Goal: Transaction & Acquisition: Purchase product/service

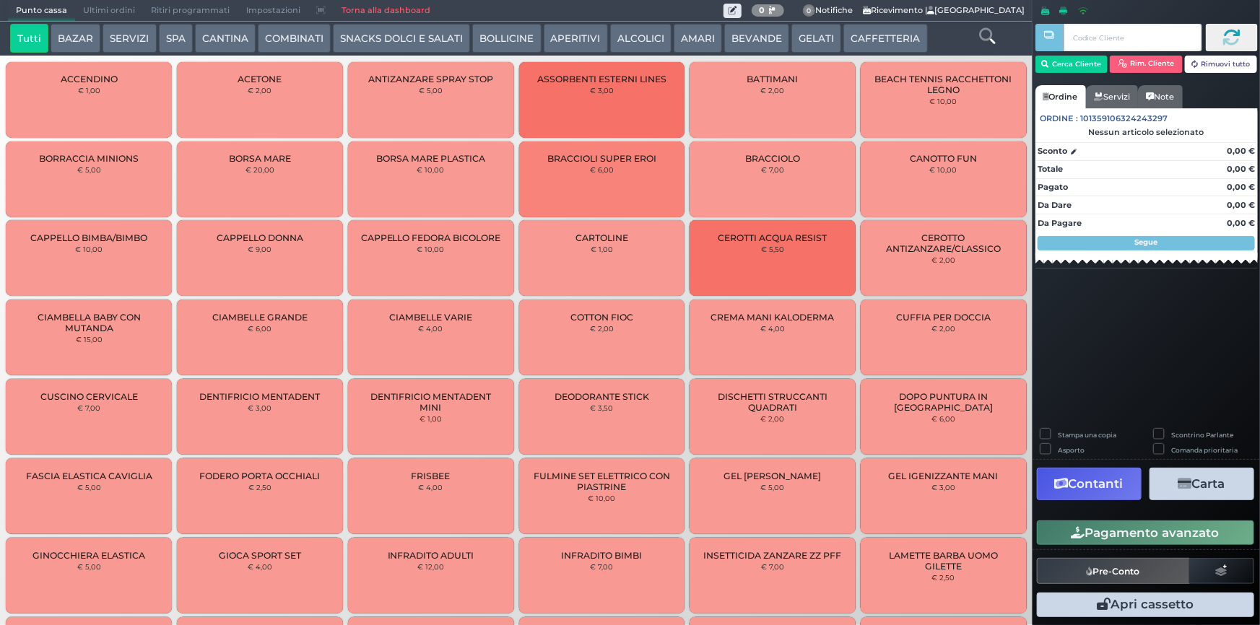
drag, startPoint x: 870, startPoint y: 40, endPoint x: 462, endPoint y: 58, distance: 408.2
click at [869, 40] on button "CAFFETTERIA" at bounding box center [885, 38] width 84 height 29
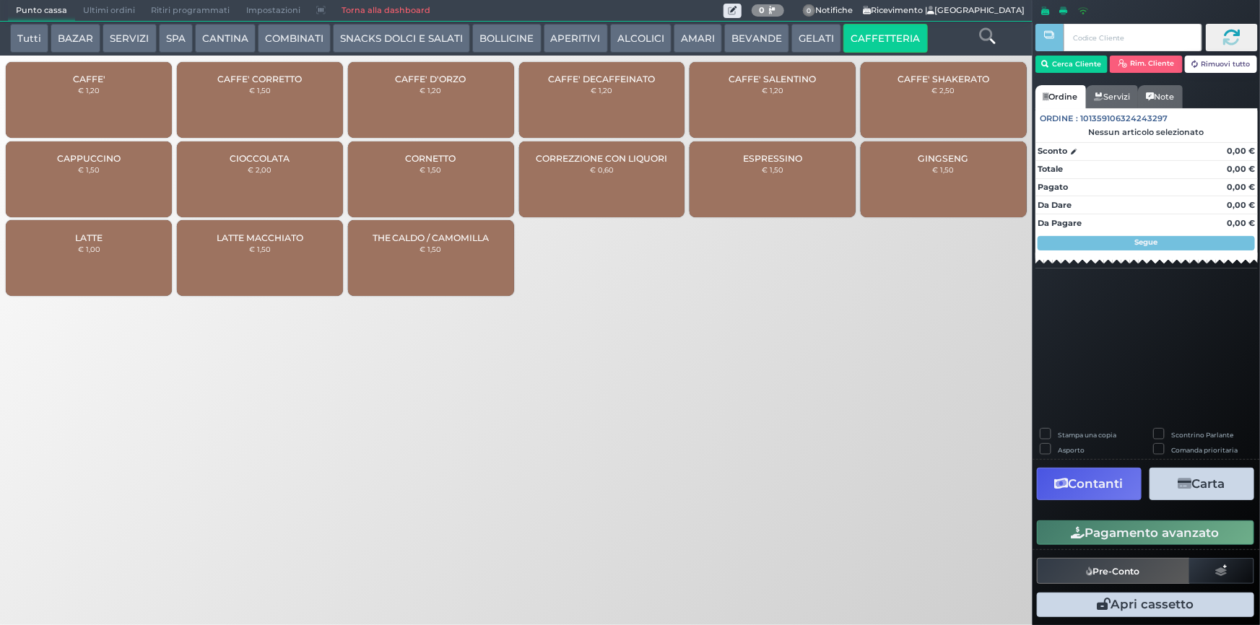
drag, startPoint x: 144, startPoint y: 95, endPoint x: 932, endPoint y: 250, distance: 802.8
click at [147, 94] on div "CAFFE' € 1,20" at bounding box center [89, 100] width 166 height 76
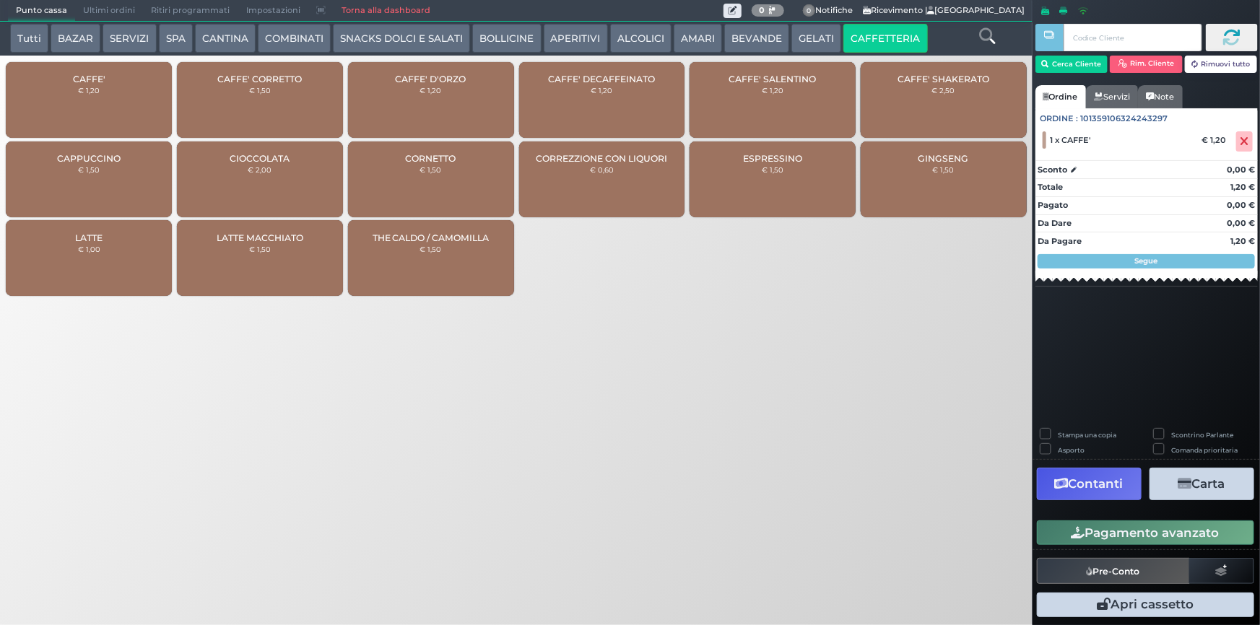
click at [1137, 534] on button "Pagamento avanzato" at bounding box center [1145, 532] width 217 height 25
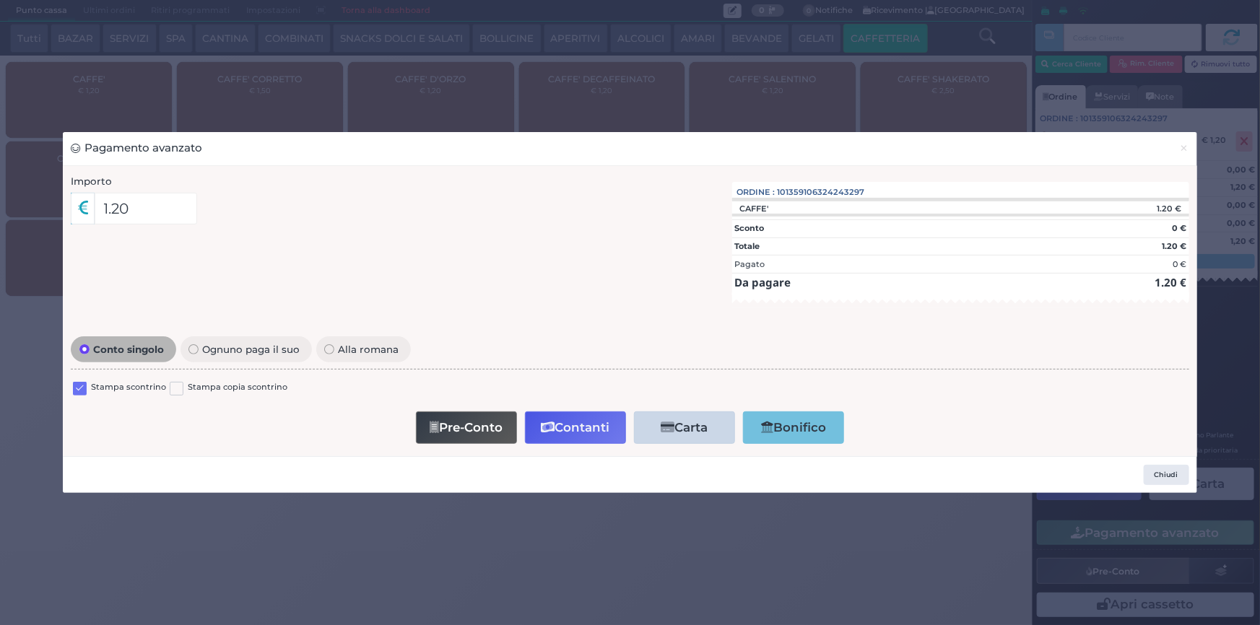
click at [80, 390] on label at bounding box center [80, 389] width 14 height 14
click at [0, 0] on input "checkbox" at bounding box center [0, 0] width 0 height 0
click at [575, 431] on button "Contanti" at bounding box center [575, 427] width 101 height 32
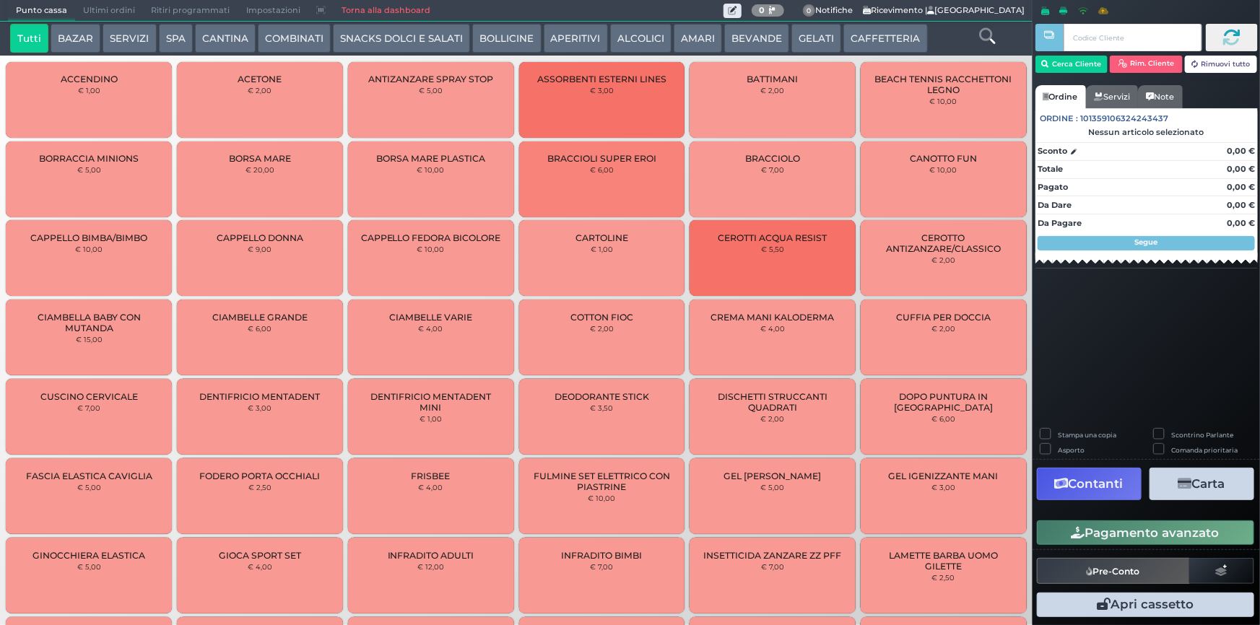
click at [124, 6] on span "Ultimi ordini" at bounding box center [109, 11] width 68 height 20
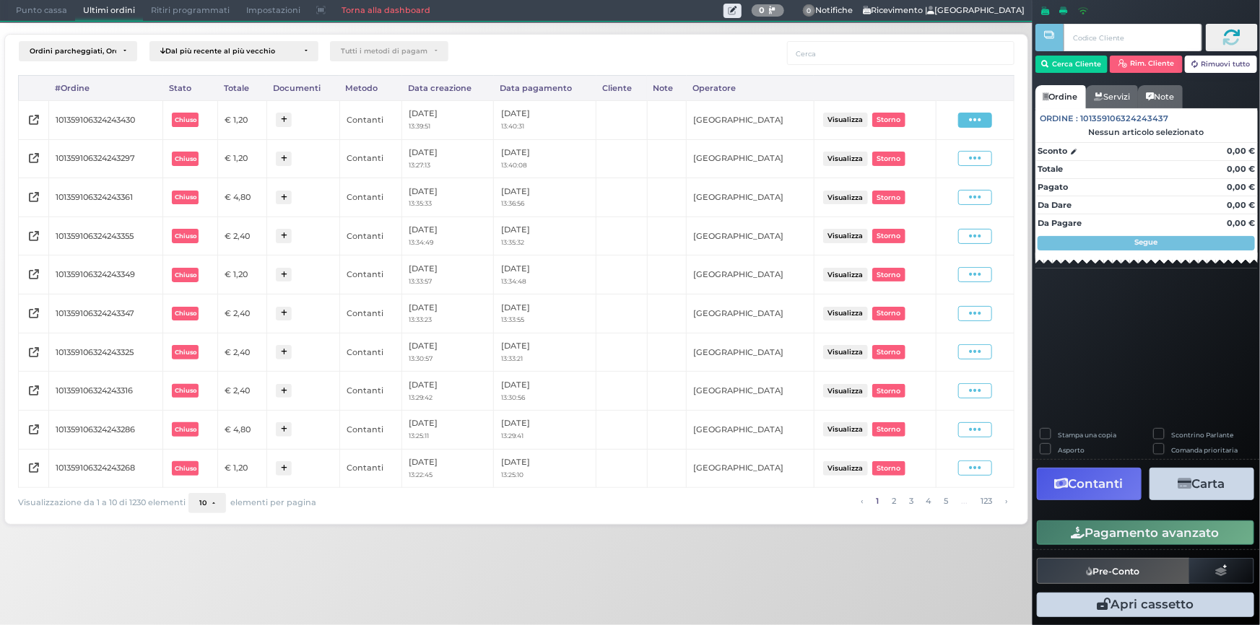
click at [977, 125] on icon at bounding box center [975, 120] width 12 height 14
click at [940, 162] on span "Ristampa Pre-Conto" at bounding box center [941, 161] width 59 height 25
drag, startPoint x: 22, startPoint y: 8, endPoint x: 276, endPoint y: 6, distance: 254.8
click at [23, 8] on span "Punto cassa" at bounding box center [41, 11] width 67 height 20
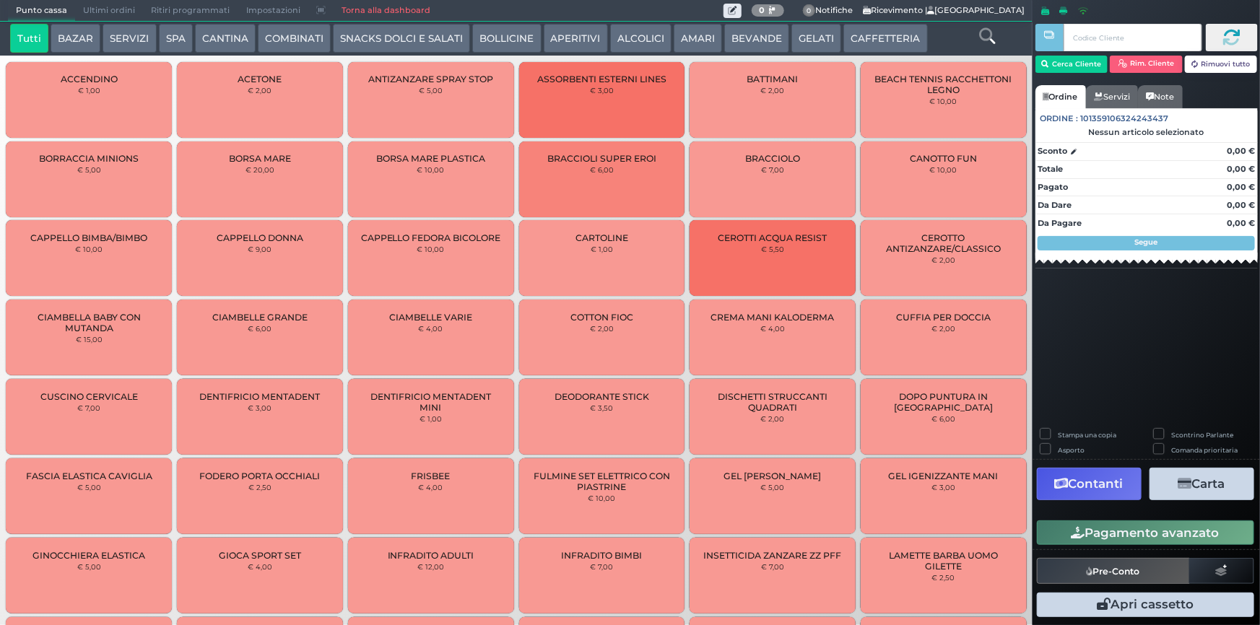
click at [859, 40] on button "CAFFETTERIA" at bounding box center [885, 38] width 84 height 29
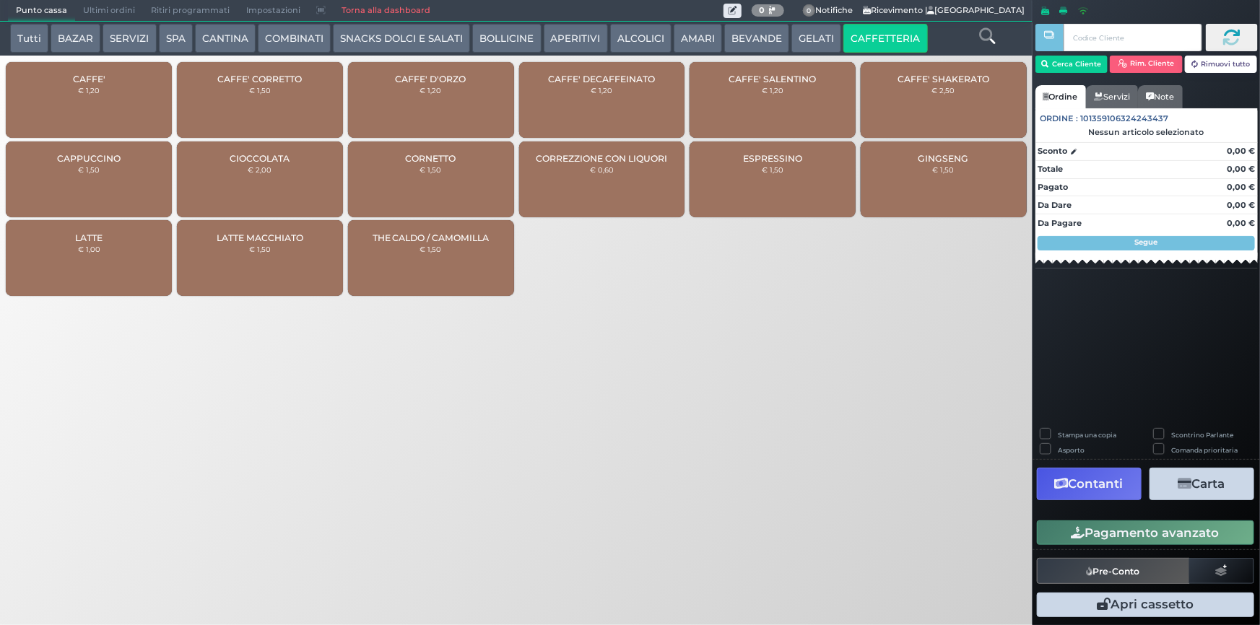
click at [136, 103] on div "CAFFE' € 1,20" at bounding box center [89, 100] width 166 height 76
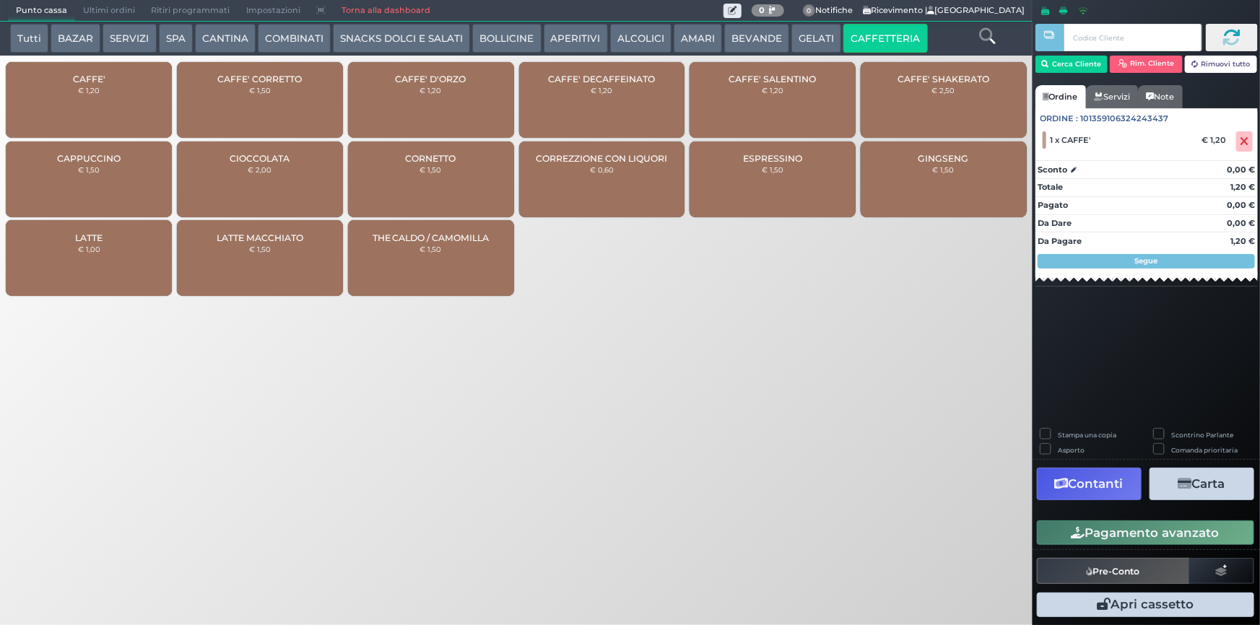
click at [1143, 528] on button "Pagamento avanzato" at bounding box center [1145, 532] width 217 height 25
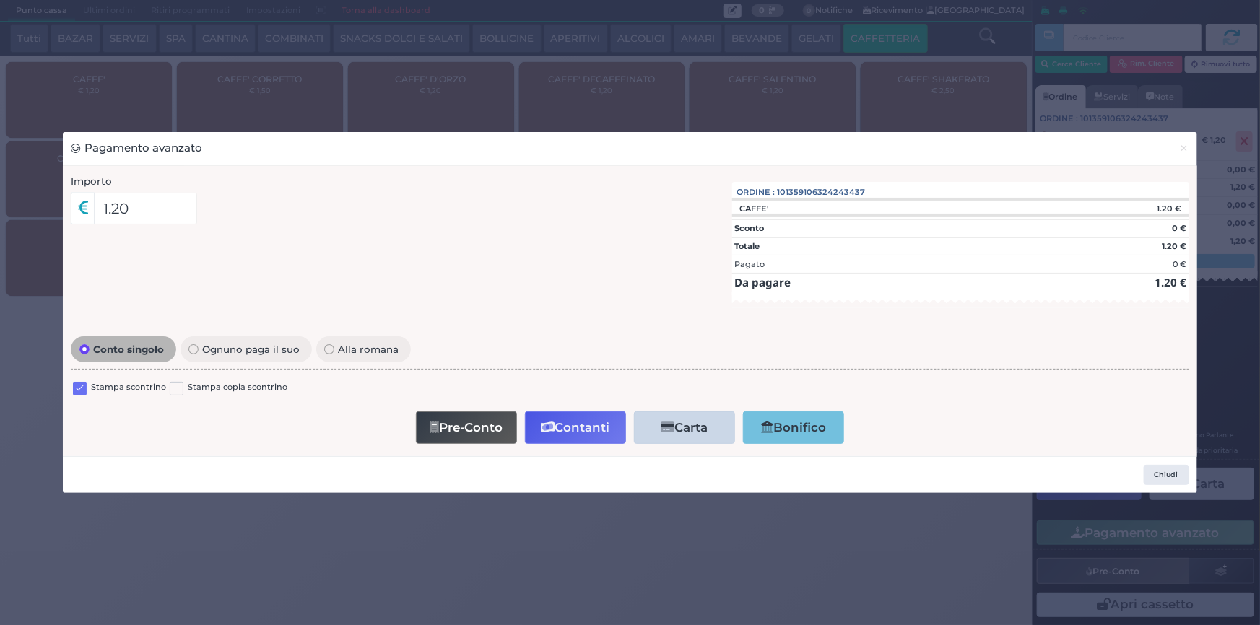
drag, startPoint x: 79, startPoint y: 385, endPoint x: 455, endPoint y: 406, distance: 376.7
click at [83, 385] on label at bounding box center [80, 389] width 14 height 14
click at [0, 0] on input "checkbox" at bounding box center [0, 0] width 0 height 0
drag, startPoint x: 537, startPoint y: 424, endPoint x: 629, endPoint y: 393, distance: 97.2
click at [537, 423] on button "Contanti" at bounding box center [575, 427] width 101 height 32
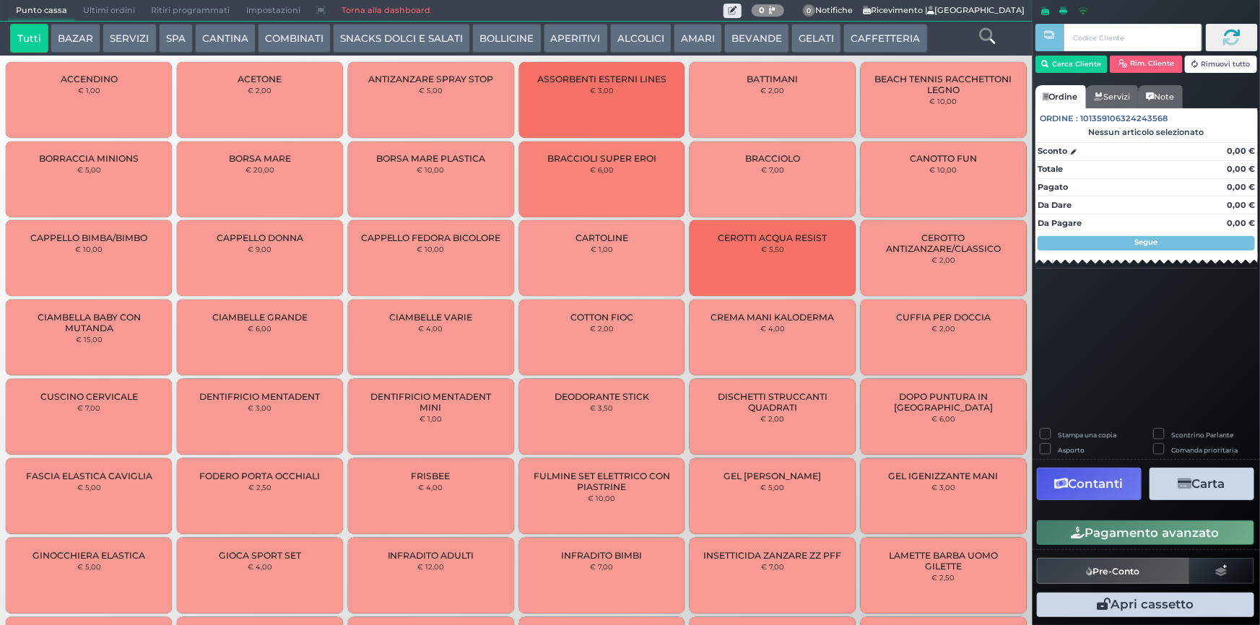
click at [104, 10] on span "Ultimi ordini" at bounding box center [109, 11] width 68 height 20
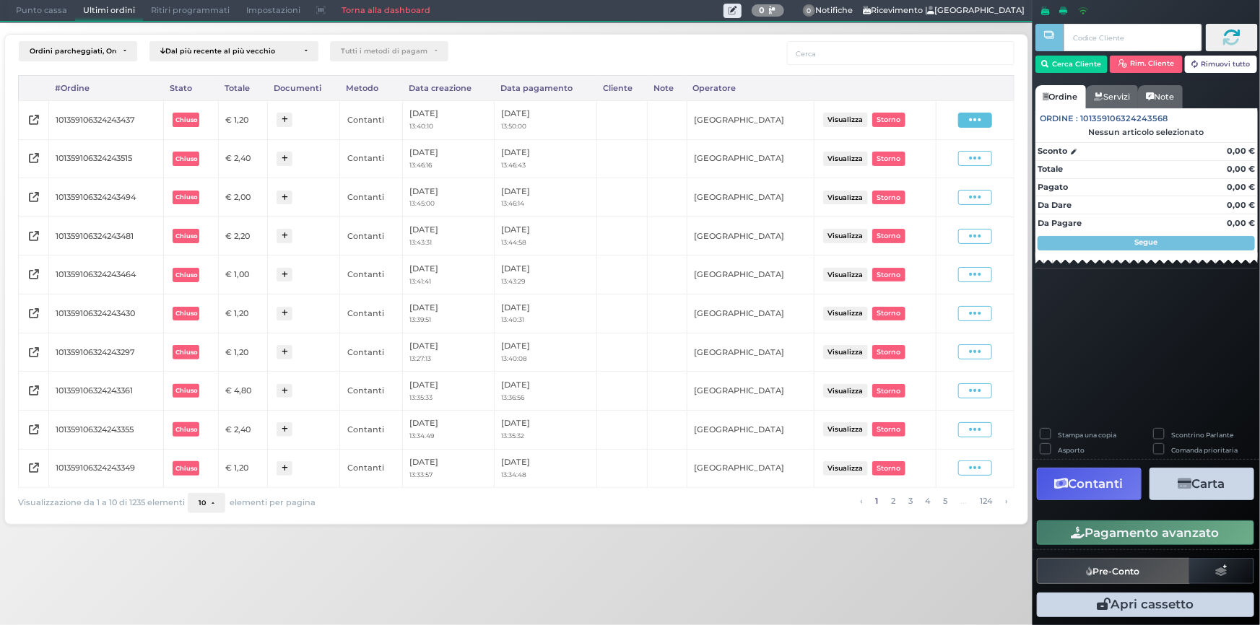
click at [969, 117] on span at bounding box center [975, 120] width 34 height 15
click at [918, 158] on span "Ristampa Pre-Conto" at bounding box center [941, 161] width 59 height 25
drag, startPoint x: 36, startPoint y: 4, endPoint x: 187, endPoint y: 106, distance: 182.0
click at [36, 6] on span "Punto cassa" at bounding box center [41, 11] width 67 height 20
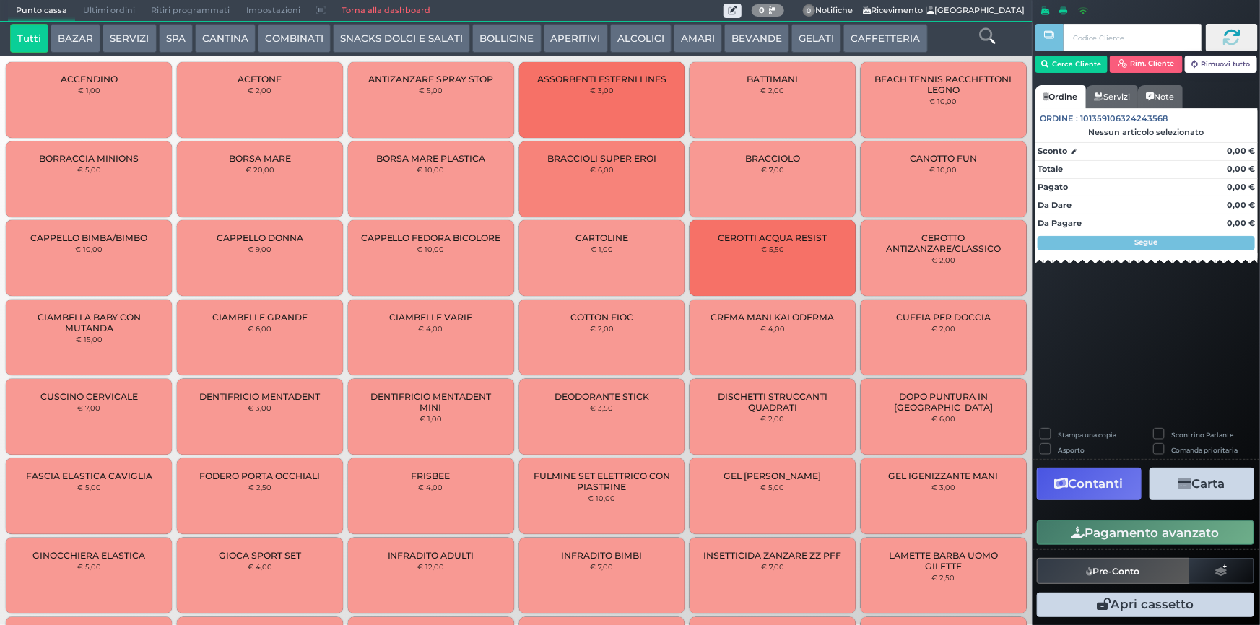
click at [859, 30] on button "CAFFETTERIA" at bounding box center [885, 38] width 84 height 29
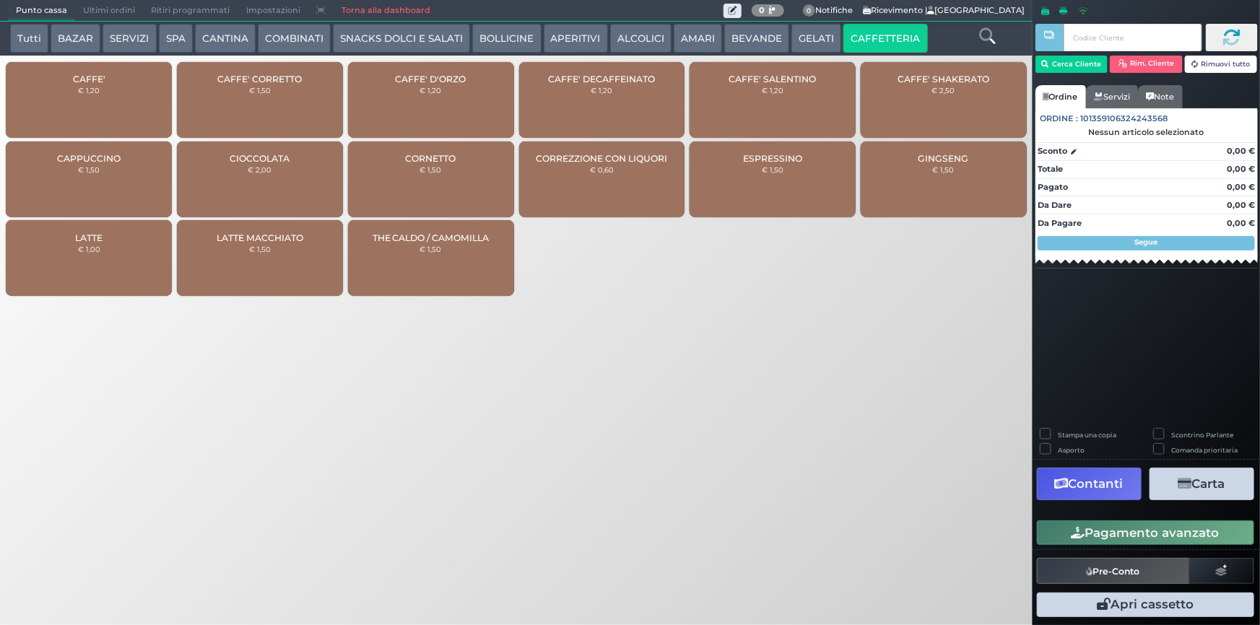
click at [121, 113] on div "CAFFE' € 1,20" at bounding box center [89, 100] width 166 height 76
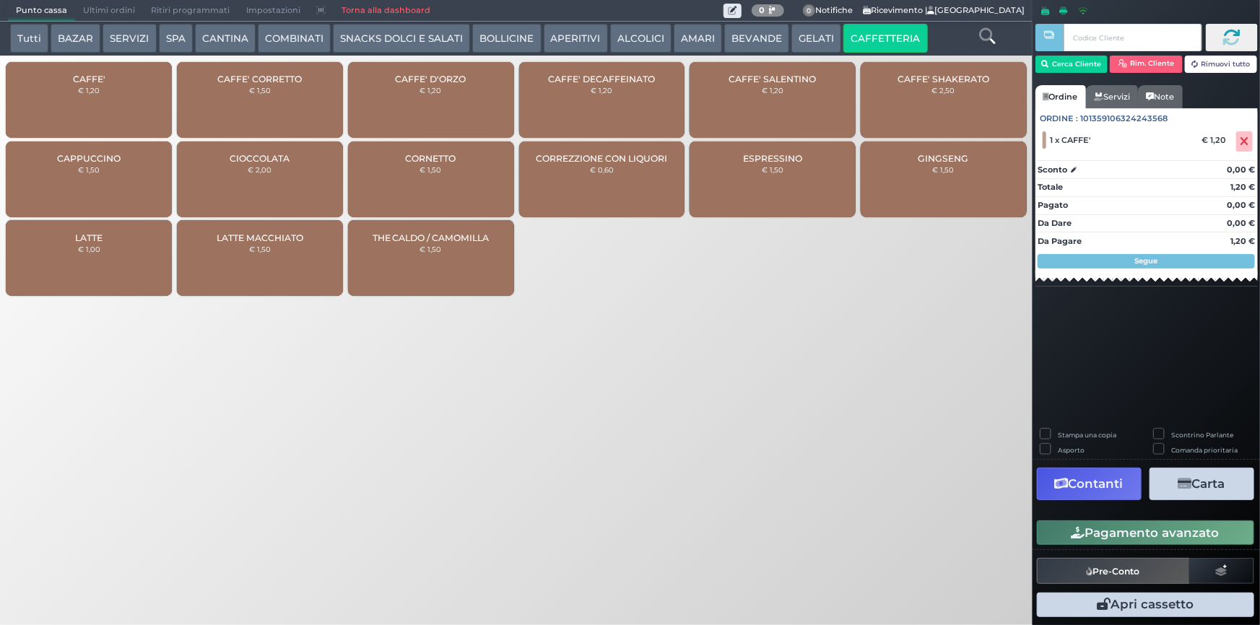
click at [113, 118] on div "CAFFE' € 1,20" at bounding box center [89, 100] width 166 height 76
click at [1104, 532] on button "Pagamento avanzato" at bounding box center [1145, 532] width 217 height 25
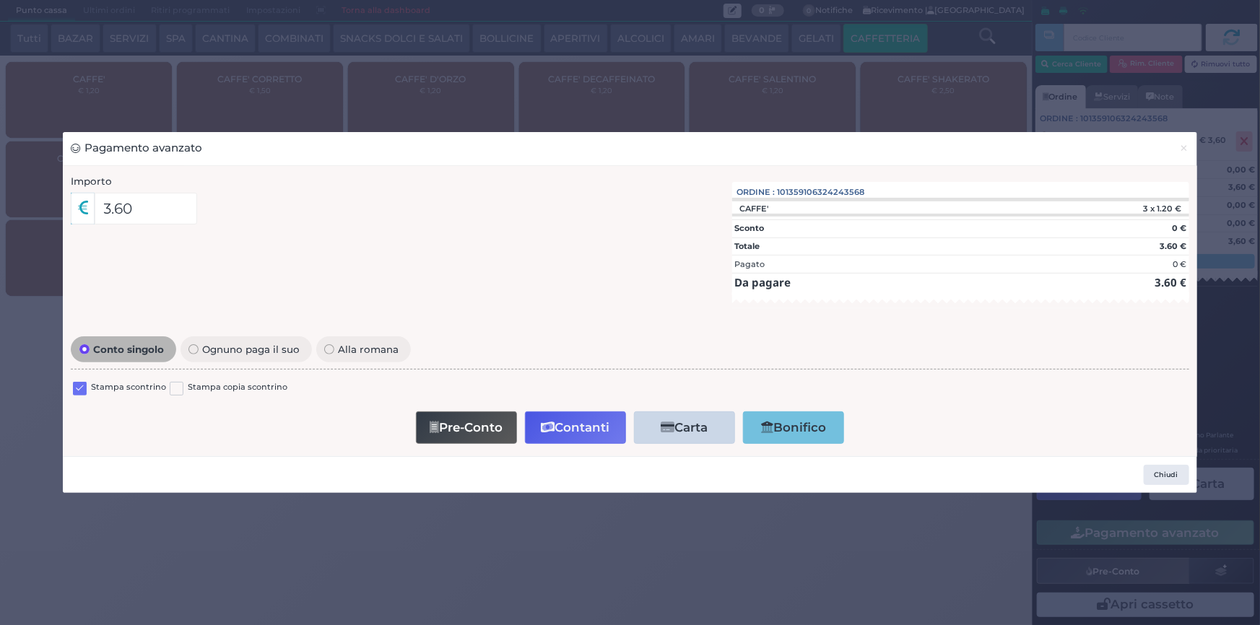
click at [79, 392] on label at bounding box center [80, 389] width 14 height 14
click at [0, 0] on input "checkbox" at bounding box center [0, 0] width 0 height 0
click at [594, 424] on button "Contanti" at bounding box center [575, 427] width 101 height 32
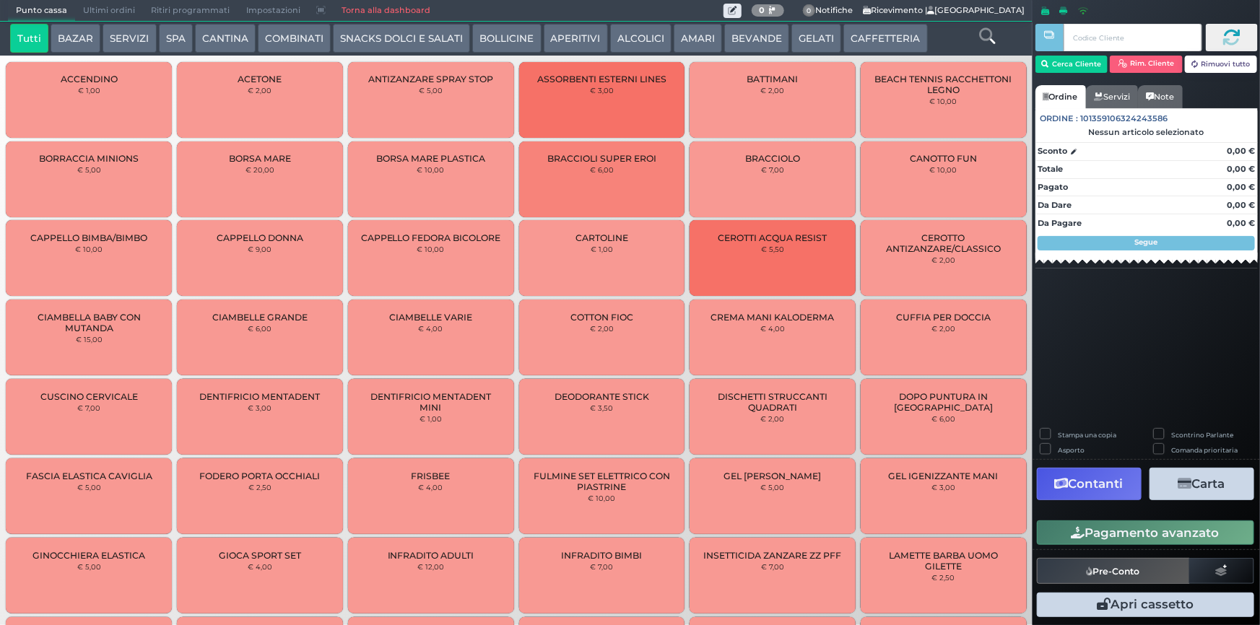
click at [123, 6] on span "Ultimi ordini" at bounding box center [109, 11] width 68 height 20
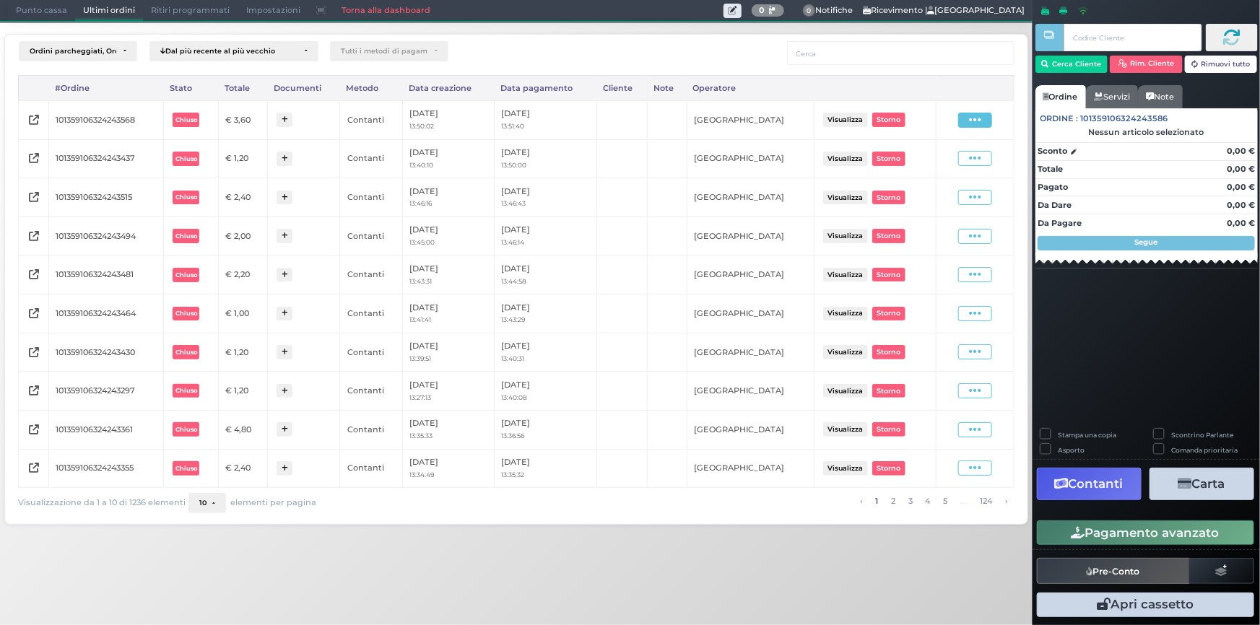
click at [972, 123] on icon at bounding box center [975, 120] width 12 height 14
click at [936, 158] on span "Ristampa Pre-Conto" at bounding box center [941, 161] width 59 height 25
click at [46, 6] on span "Punto cassa" at bounding box center [41, 11] width 67 height 20
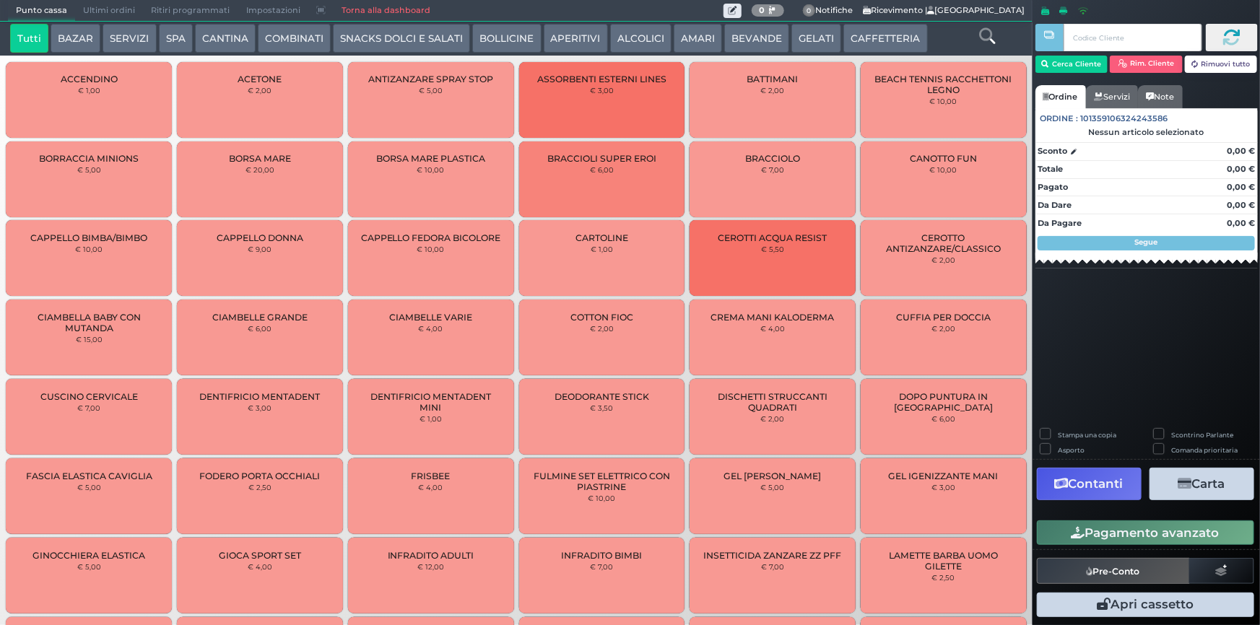
click at [863, 41] on button "CAFFETTERIA" at bounding box center [885, 38] width 84 height 29
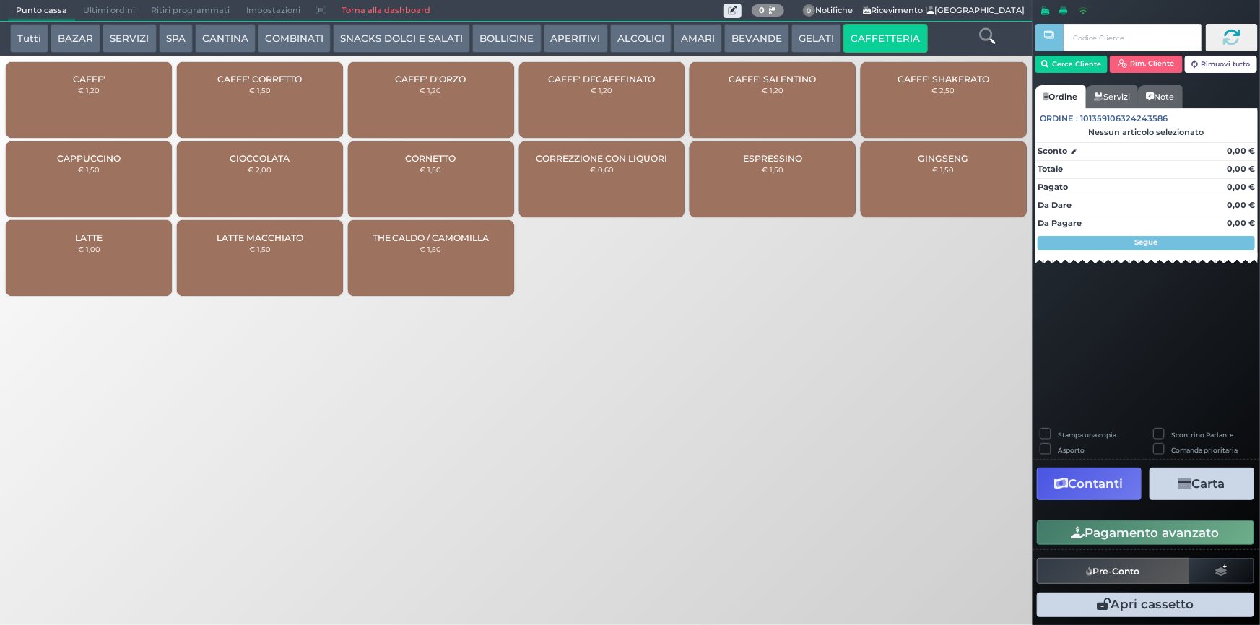
click at [869, 48] on button "CAFFETTERIA" at bounding box center [885, 38] width 84 height 29
